Goal: Transaction & Acquisition: Purchase product/service

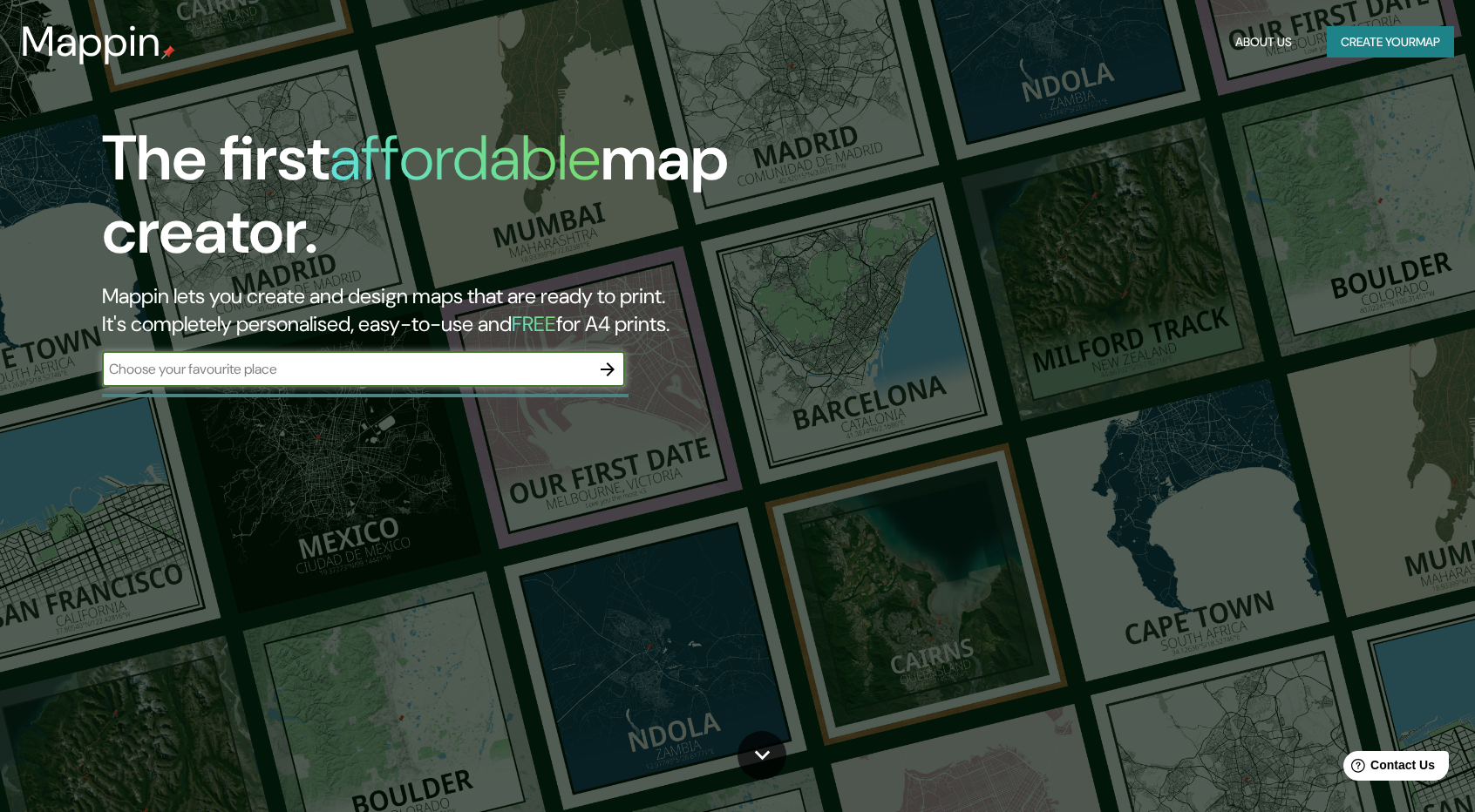
click at [171, 380] on div "​" at bounding box center [363, 369] width 523 height 35
type input "p"
paste input "[STREET_ADDRESS]"
type input "[STREET_ADDRESS]"
click at [605, 367] on icon "button" at bounding box center [607, 369] width 21 height 21
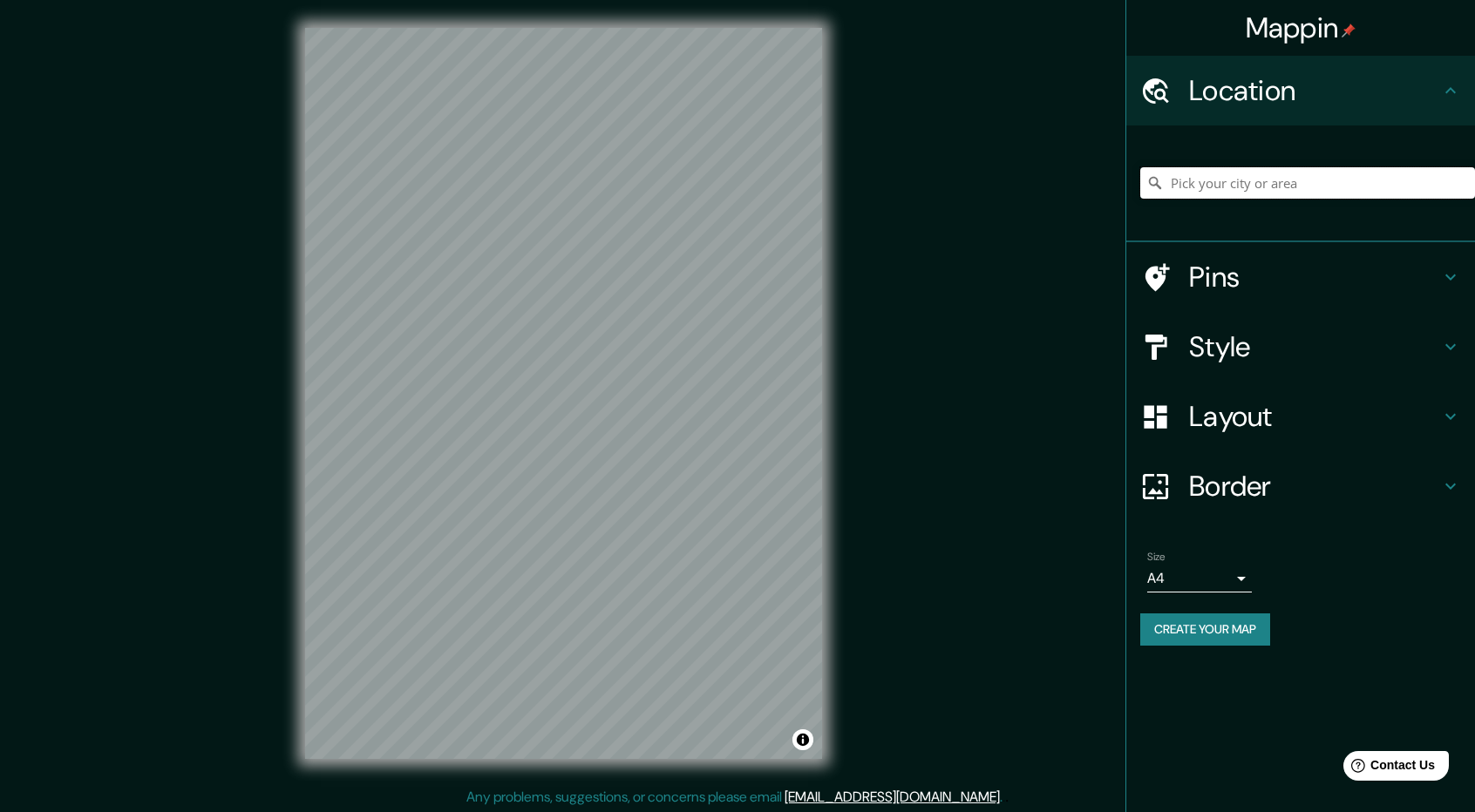
click at [1209, 187] on input "Pick your city or area" at bounding box center [1308, 183] width 335 height 32
paste input "[STREET_ADDRESS]"
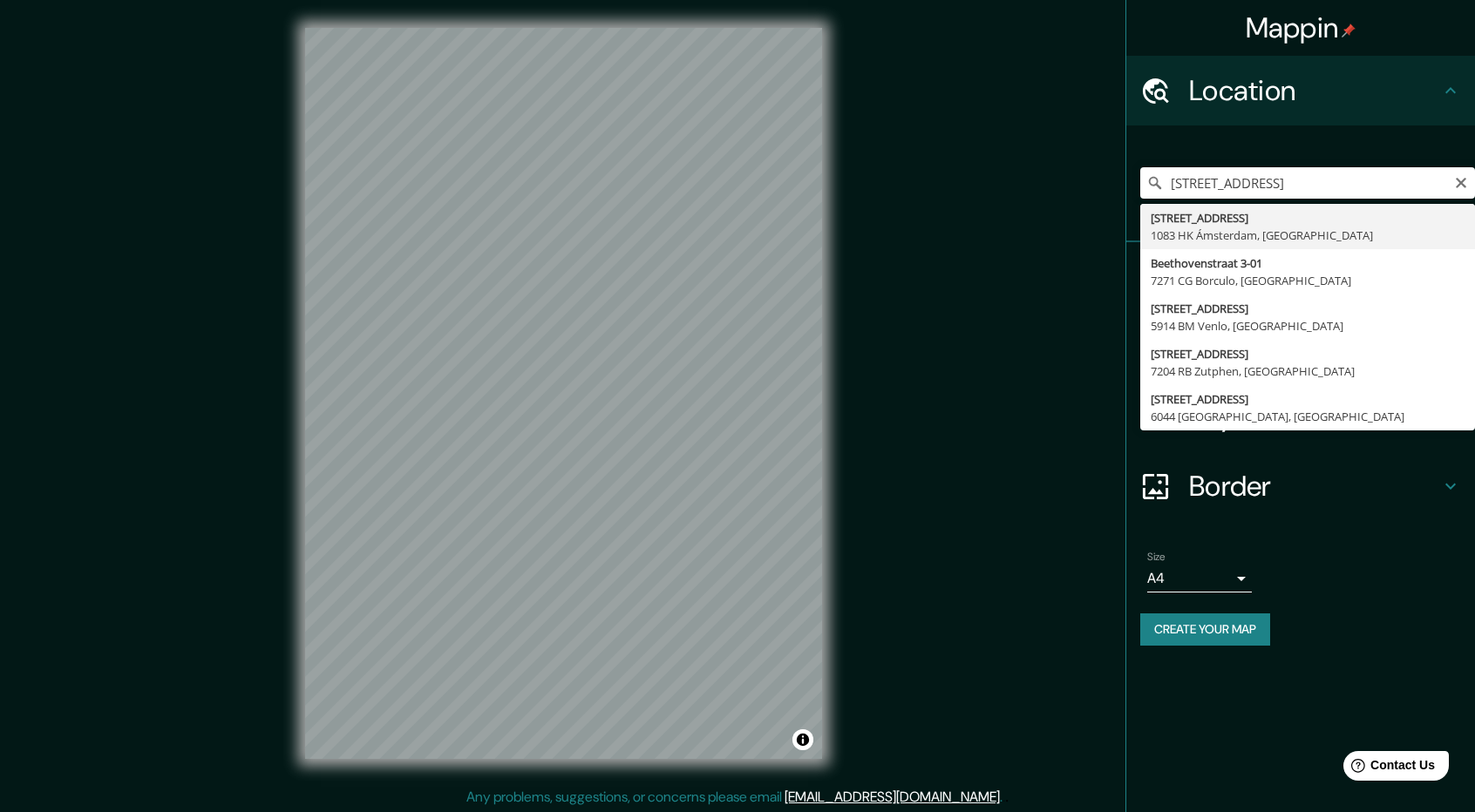
type input "[STREET_ADDRESS]"
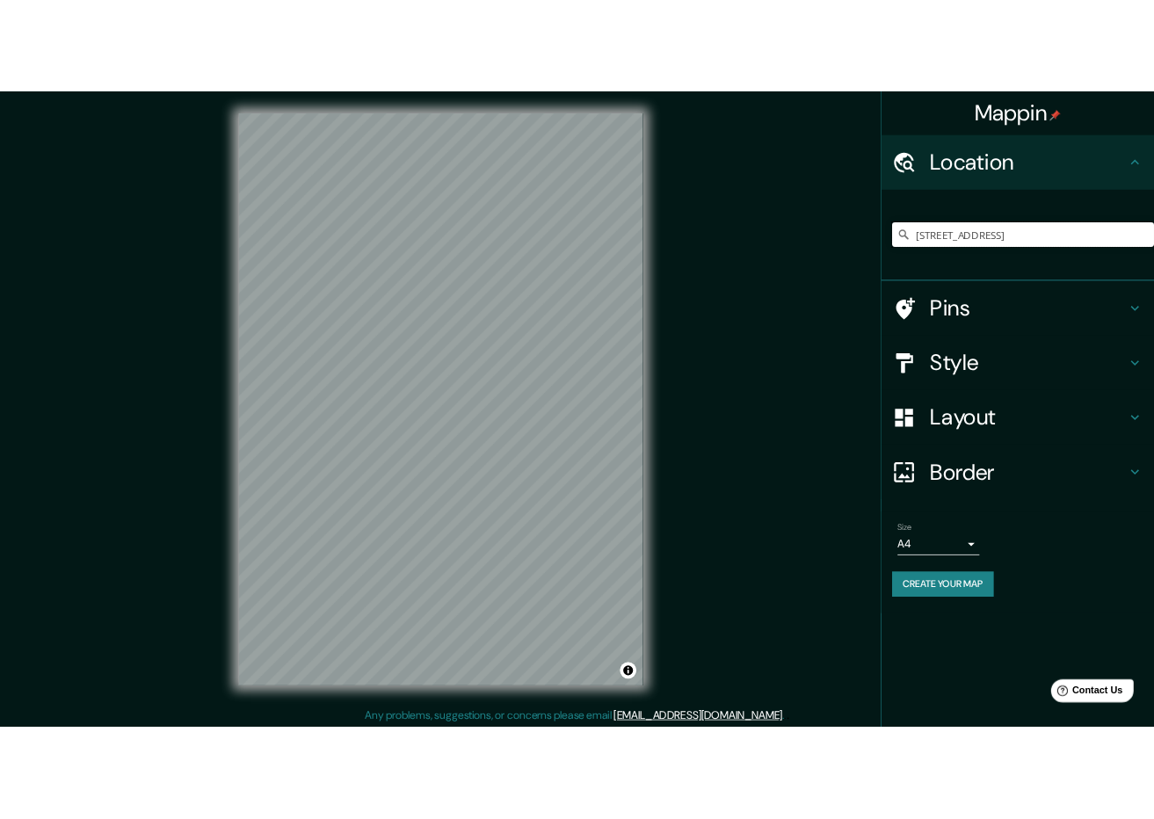
scroll to position [0, 0]
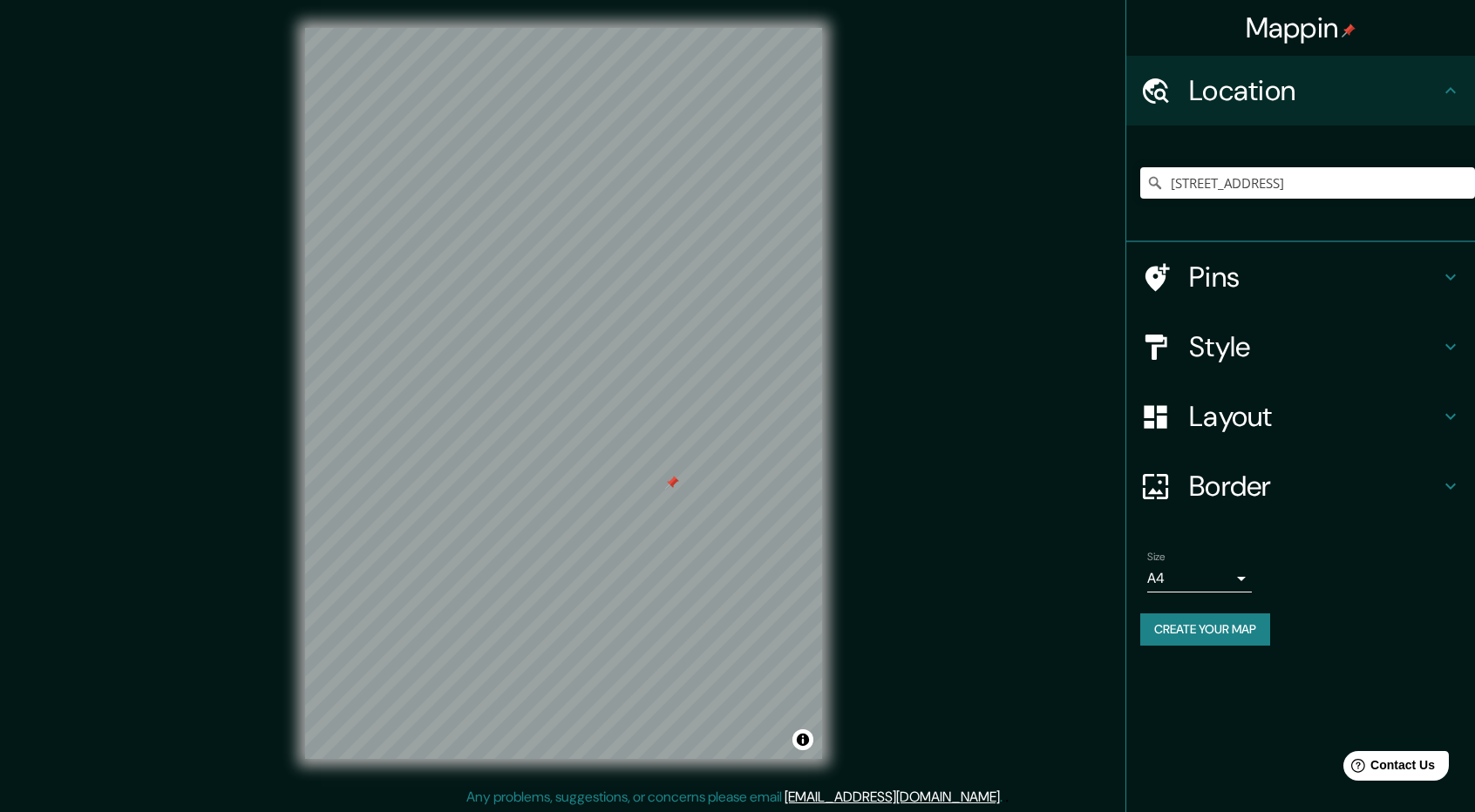
click at [1260, 406] on h4 "Layout" at bounding box center [1314, 416] width 251 height 35
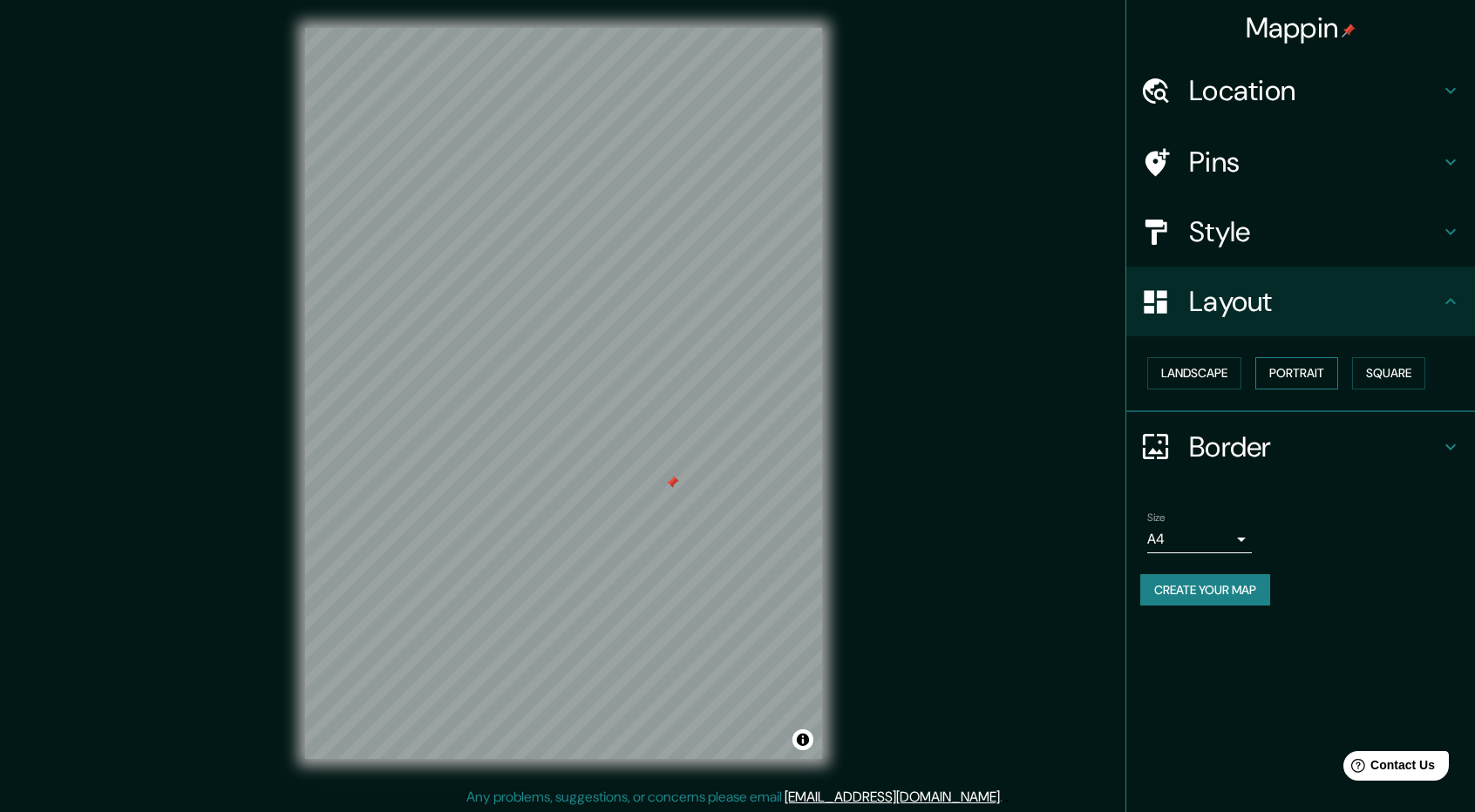
click at [1287, 374] on button "Portrait" at bounding box center [1297, 373] width 83 height 33
click at [1413, 364] on button "Square" at bounding box center [1389, 373] width 73 height 33
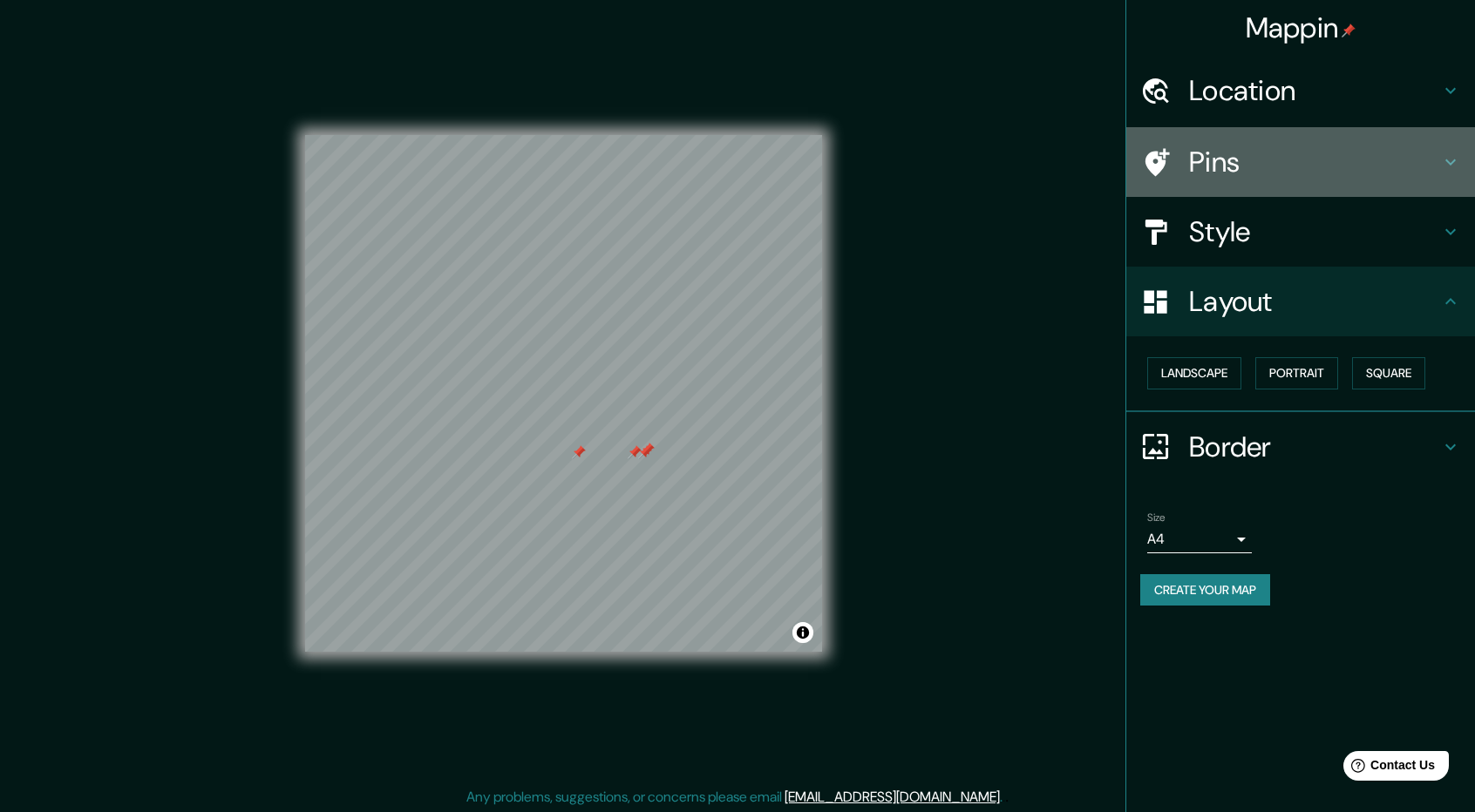
click at [1265, 139] on div "Pins" at bounding box center [1301, 162] width 349 height 69
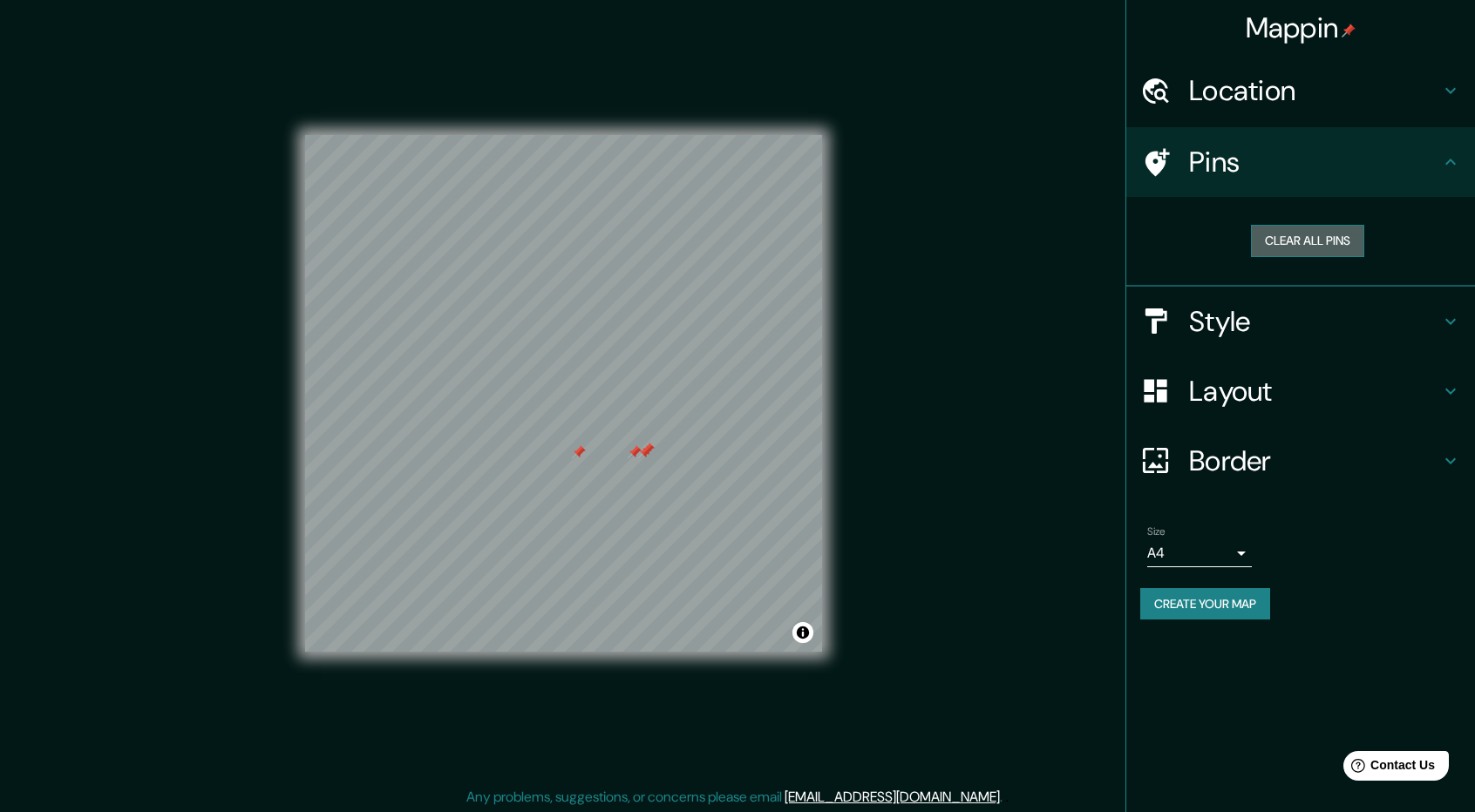
click at [1296, 247] on button "Clear all pins" at bounding box center [1307, 241] width 113 height 33
click at [1307, 109] on div "Location" at bounding box center [1301, 90] width 349 height 69
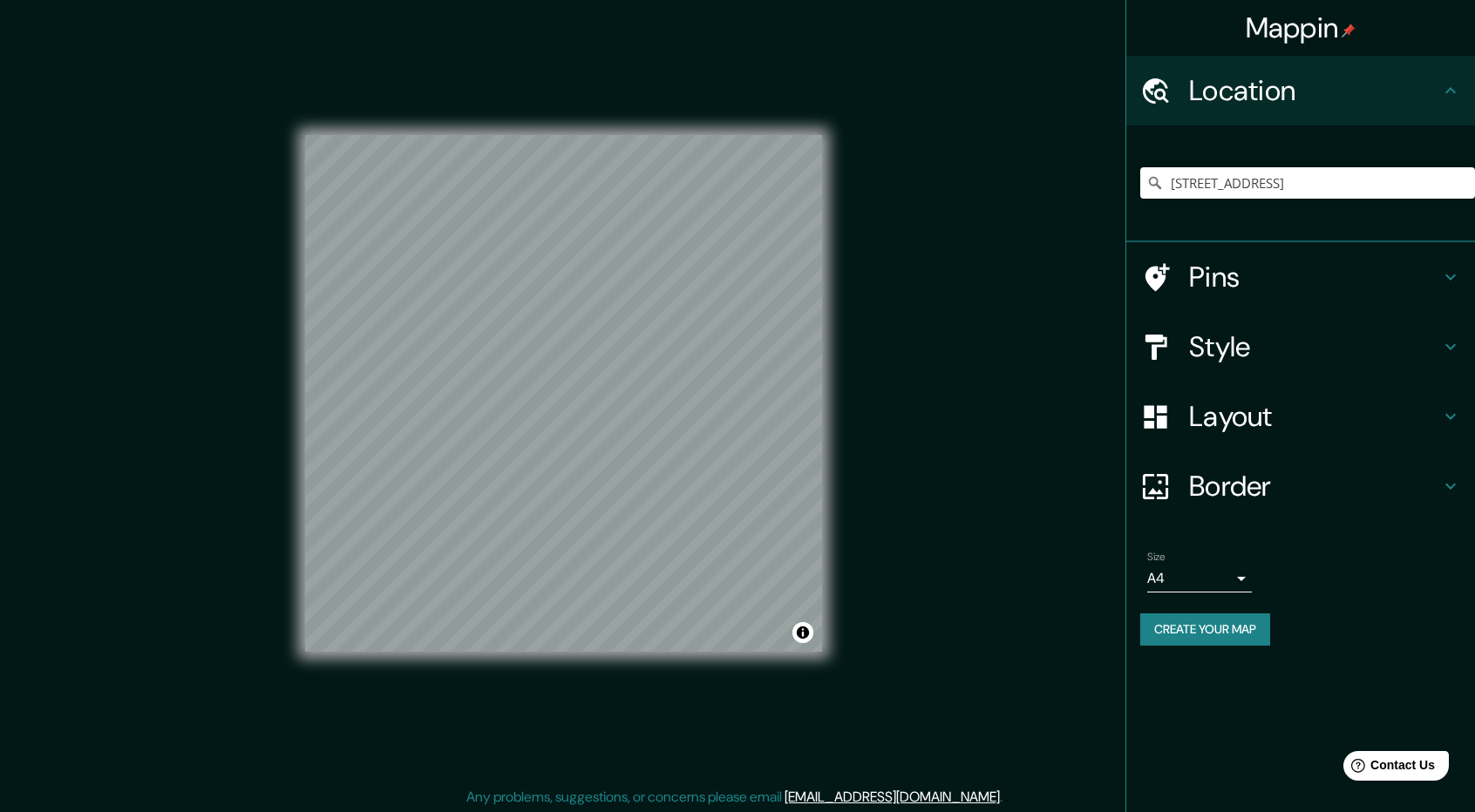
click at [1272, 353] on h4 "Style" at bounding box center [1314, 346] width 251 height 35
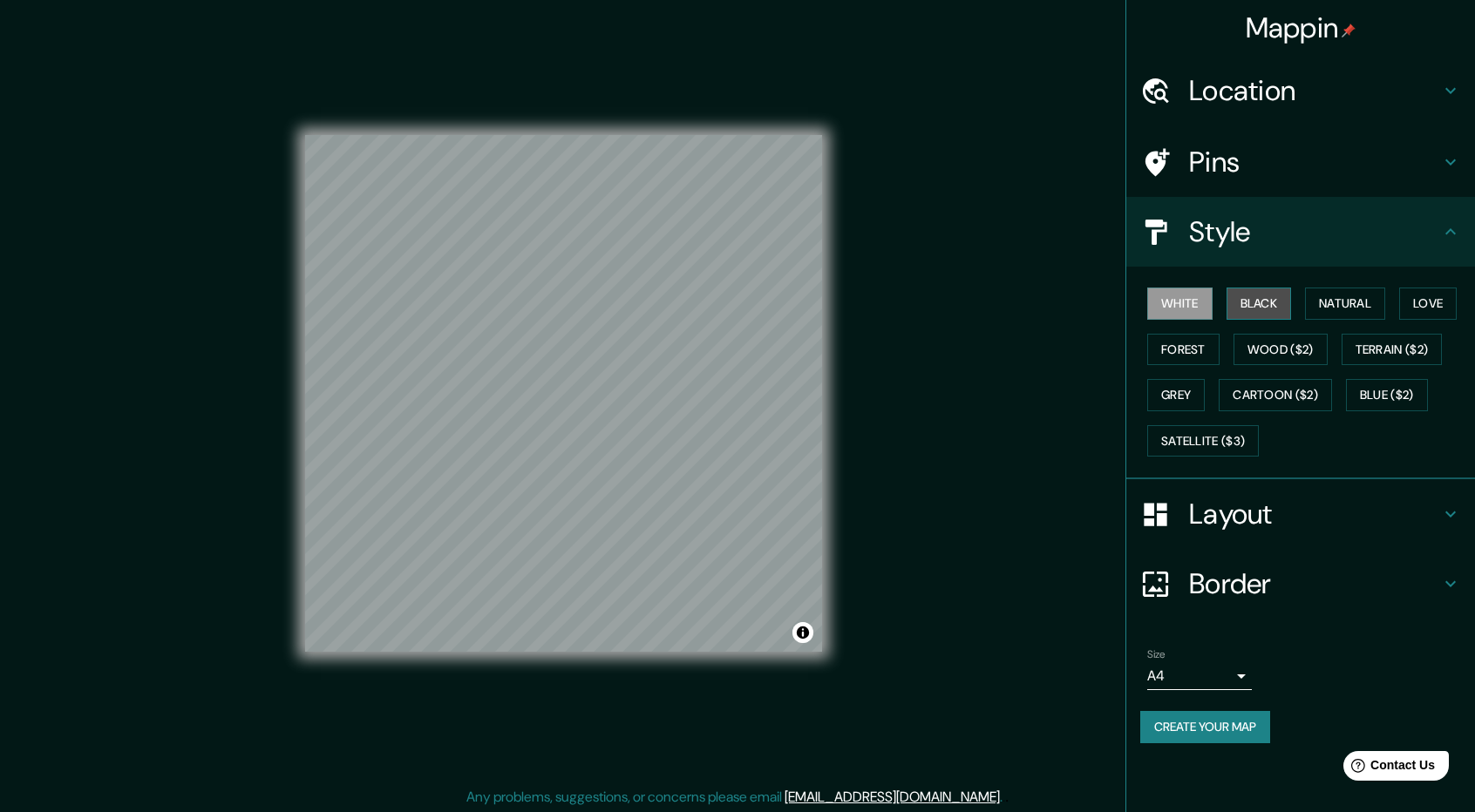
click at [1266, 311] on button "Black" at bounding box center [1260, 303] width 65 height 33
click at [1331, 298] on button "Natural" at bounding box center [1345, 303] width 80 height 33
click at [1358, 306] on button "Natural" at bounding box center [1345, 303] width 80 height 33
click at [1236, 306] on button "Black" at bounding box center [1260, 303] width 65 height 33
click at [1177, 353] on button "Forest" at bounding box center [1183, 350] width 72 height 33
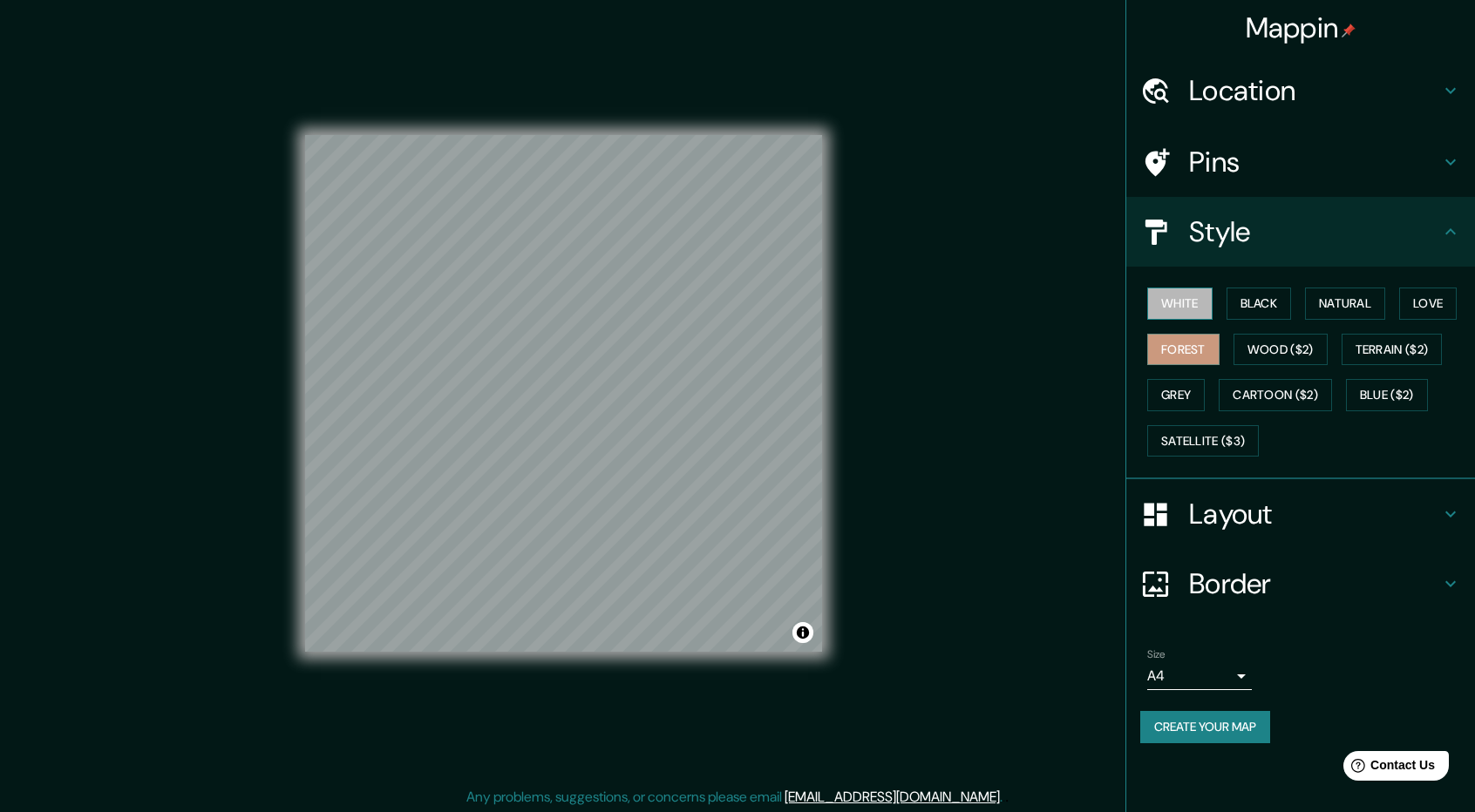
click at [1181, 318] on button "White" at bounding box center [1180, 303] width 65 height 33
click at [1186, 380] on button "Grey" at bounding box center [1176, 395] width 58 height 33
click at [1214, 440] on button "Satellite ($3)" at bounding box center [1203, 441] width 112 height 33
click at [1199, 394] on button "Grey" at bounding box center [1176, 395] width 58 height 33
click at [1213, 431] on button "Satellite ($3)" at bounding box center [1203, 441] width 112 height 33
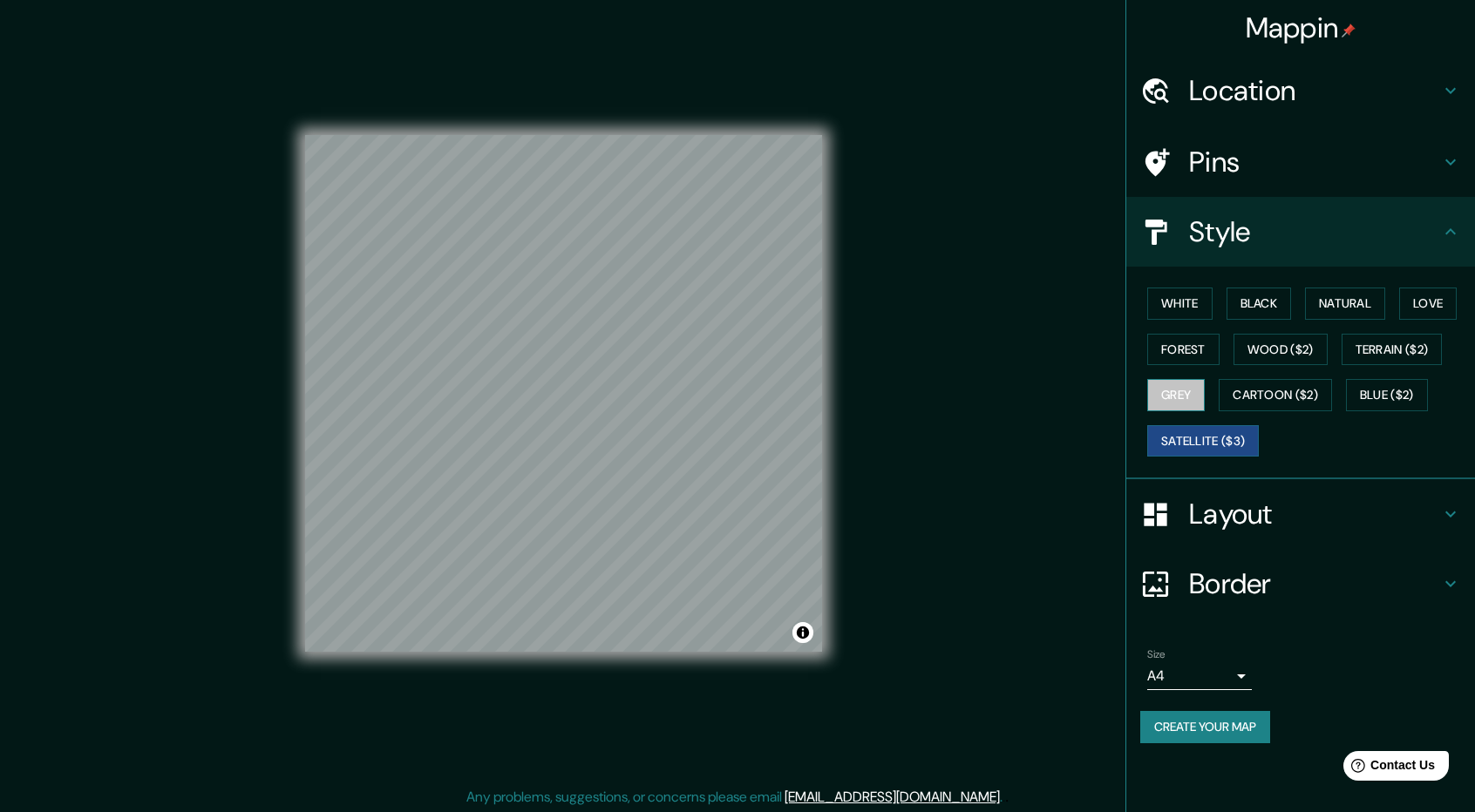
click at [1187, 395] on button "Grey" at bounding box center [1176, 395] width 58 height 33
click at [1187, 366] on div "White Black Natural Love Forest Wood ($2) Terrain ($2) Grey Cartoon ($2) Blue (…" at bounding box center [1308, 372] width 335 height 183
click at [1199, 298] on button "White" at bounding box center [1180, 303] width 65 height 33
click at [1242, 300] on button "Black" at bounding box center [1260, 303] width 65 height 33
click at [1318, 293] on button "Natural" at bounding box center [1345, 303] width 80 height 33
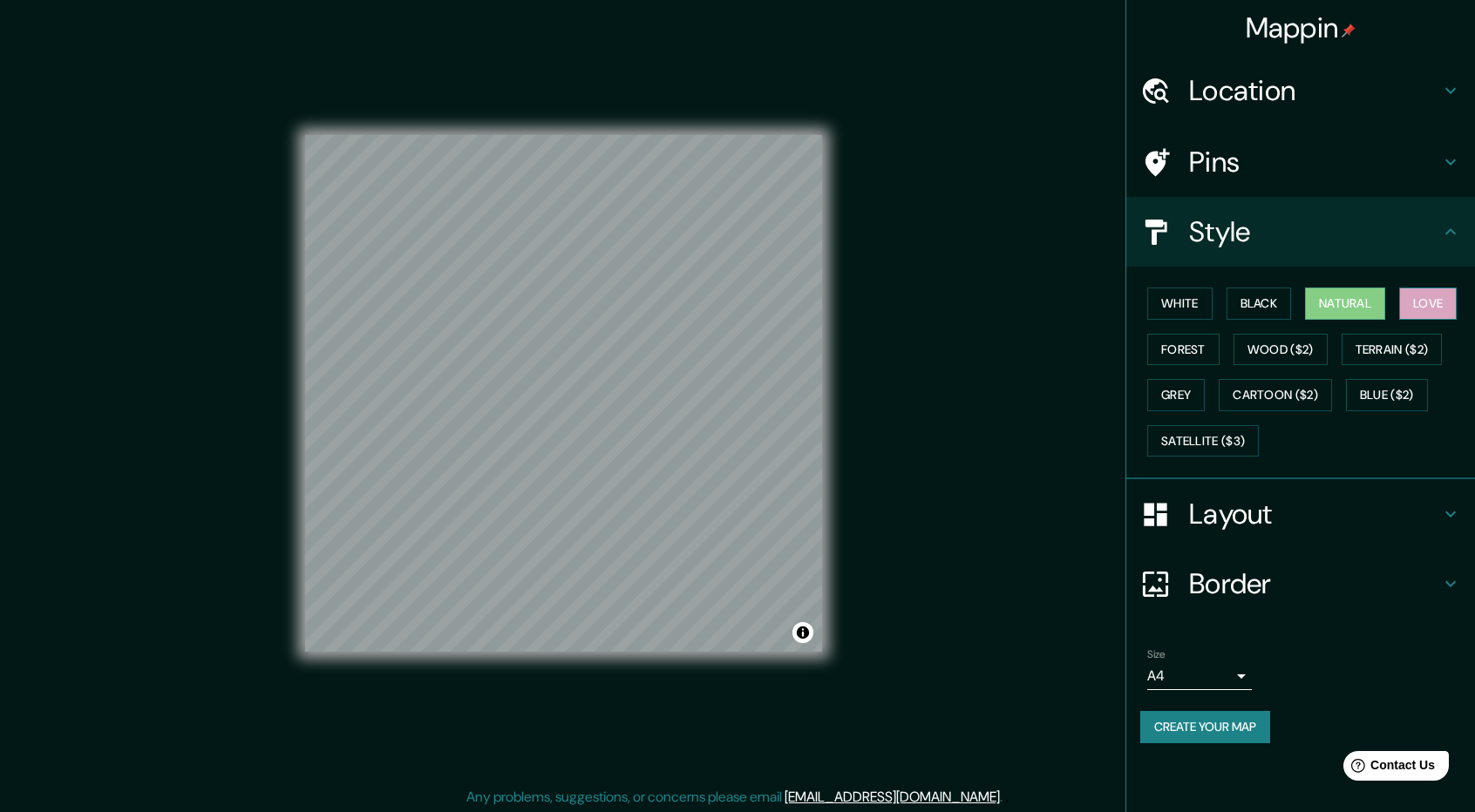
click at [1440, 298] on button "Love" at bounding box center [1428, 303] width 58 height 33
click at [1181, 389] on button "Grey" at bounding box center [1176, 395] width 58 height 33
click at [1171, 285] on div "White Black Natural Love Forest Wood ($2) Terrain ($2) Grey Cartoon ($2) Blue (…" at bounding box center [1308, 372] width 335 height 183
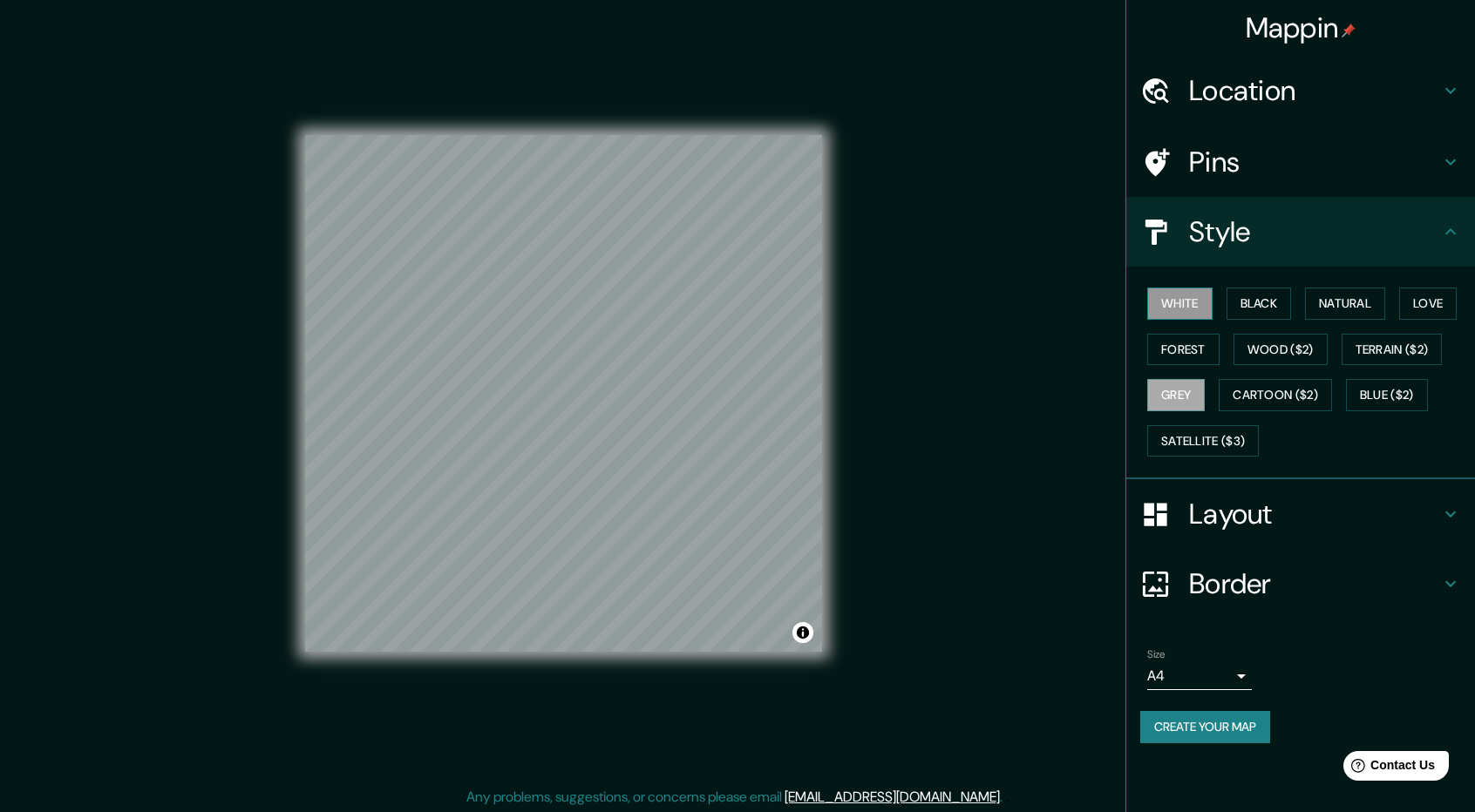
click at [1171, 293] on button "White" at bounding box center [1180, 303] width 65 height 33
click at [1171, 299] on button "White" at bounding box center [1180, 303] width 65 height 33
click at [1173, 344] on button "Forest" at bounding box center [1183, 350] width 72 height 33
click at [1181, 388] on button "Grey" at bounding box center [1176, 395] width 58 height 33
